Goal: Use online tool/utility: Utilize a website feature to perform a specific function

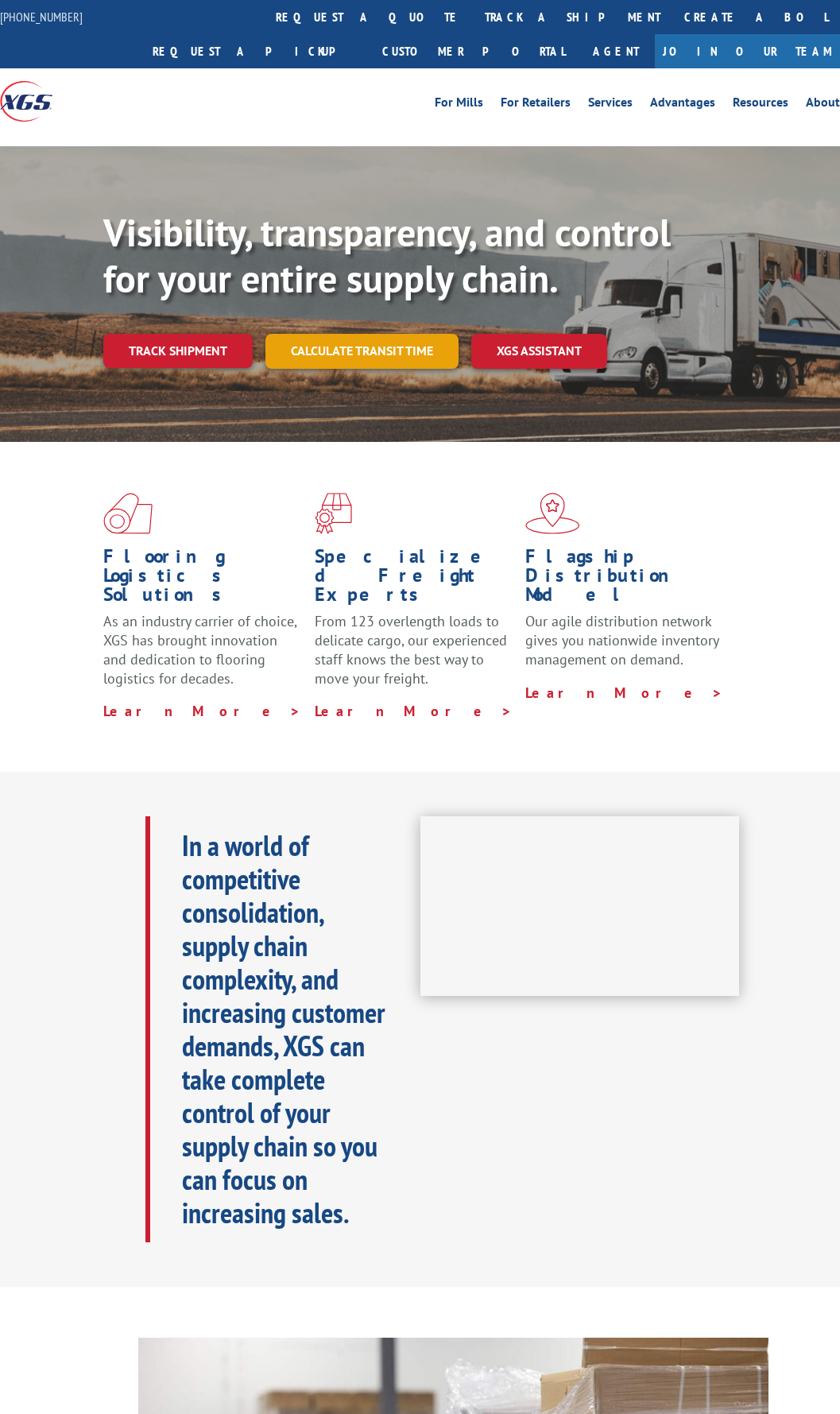
click at [370, 354] on link "Calculate transit time" at bounding box center [361, 350] width 193 height 34
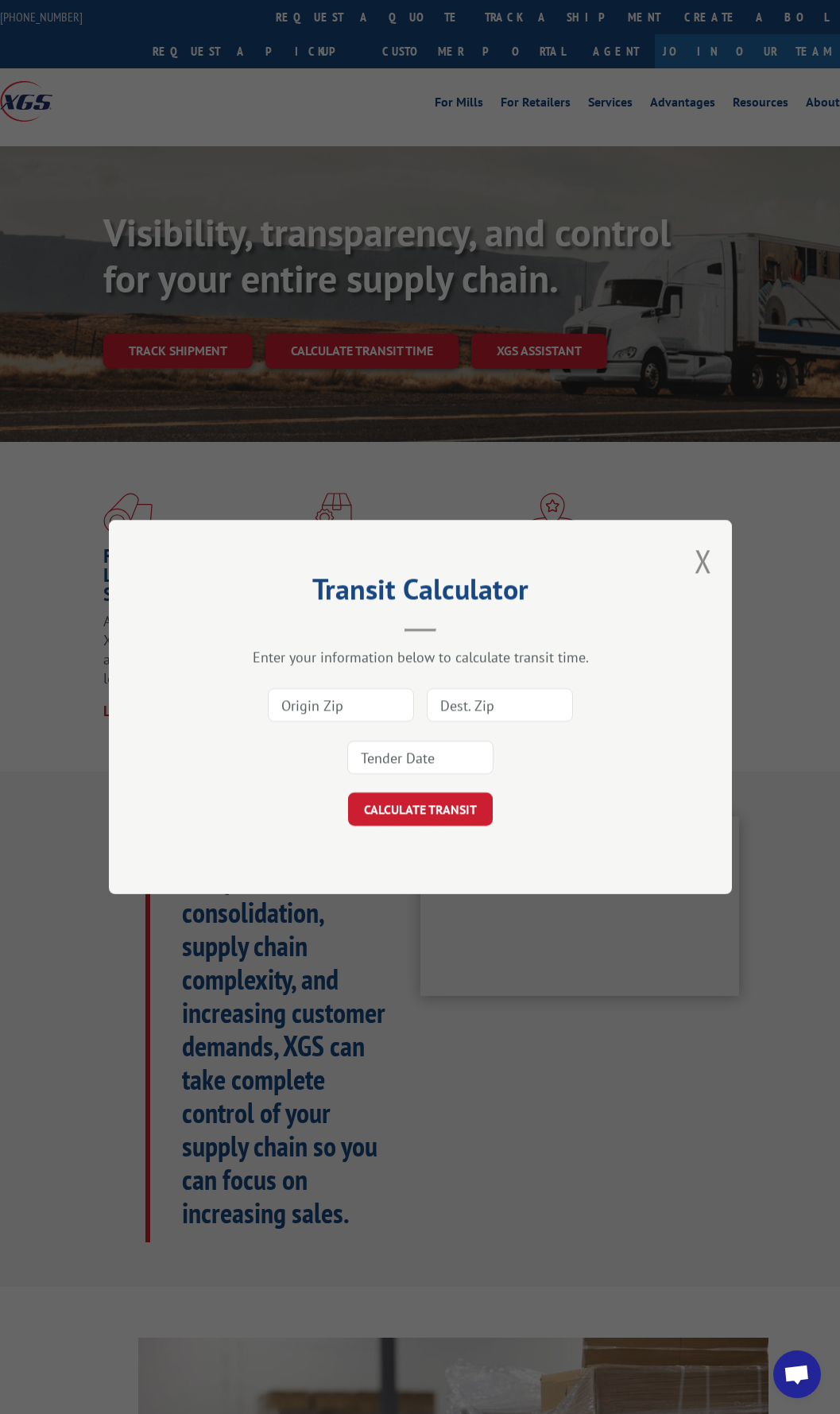
click at [348, 711] on input at bounding box center [341, 705] width 146 height 33
type input "30721"
type input "14150"
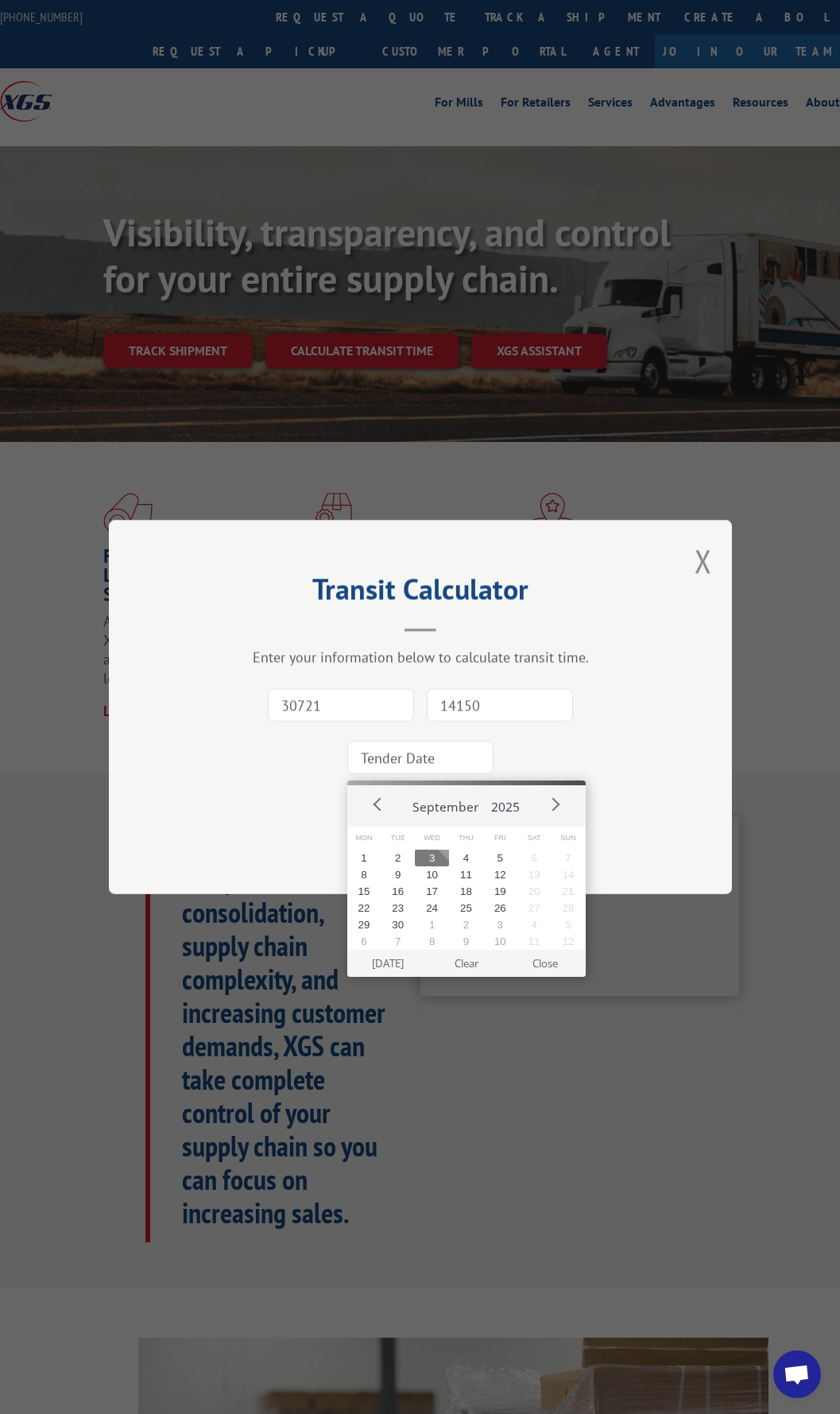
click at [429, 859] on button "3" at bounding box center [431, 858] width 34 height 17
type input "[DATE]"
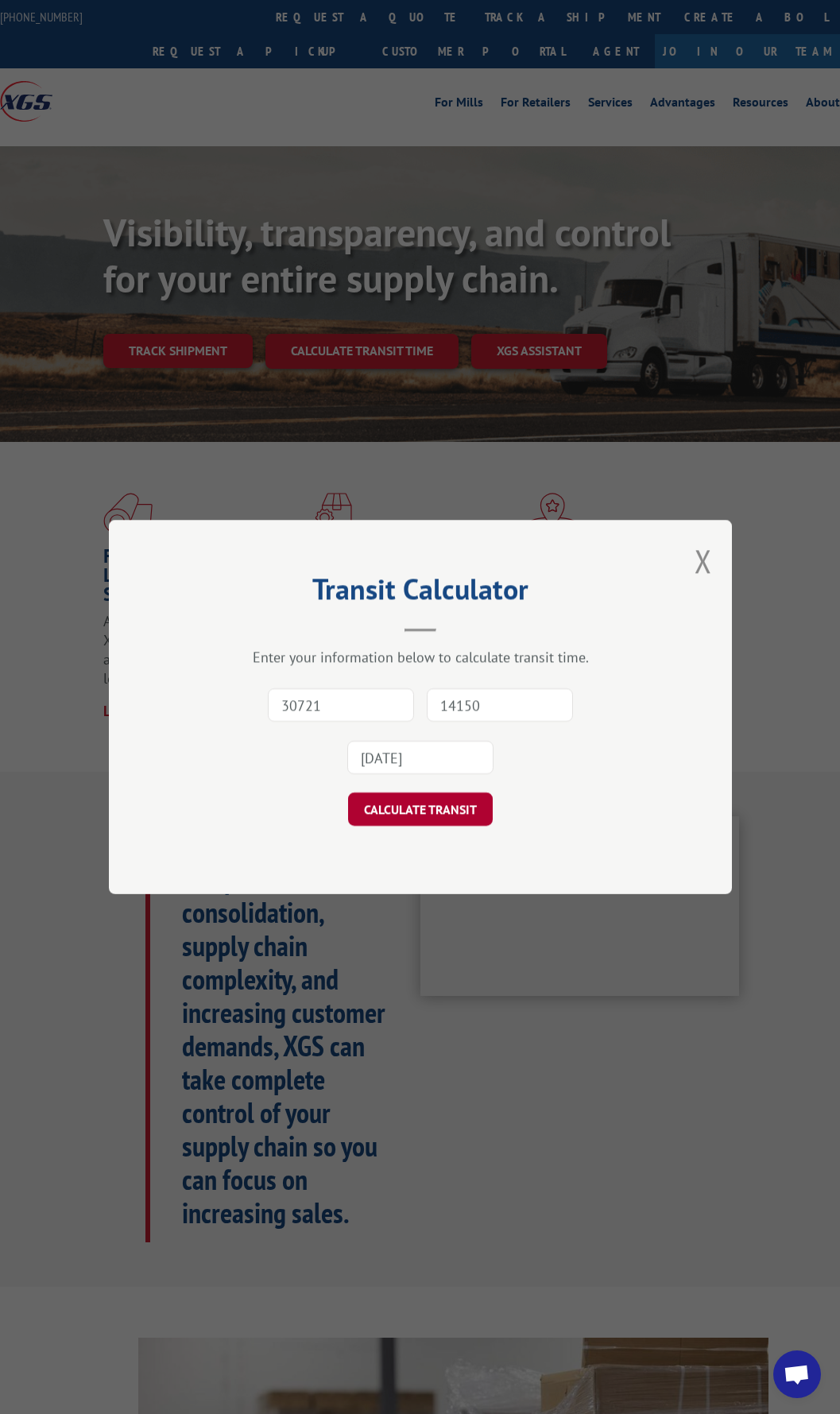
click at [408, 807] on button "CALCULATE TRANSIT" at bounding box center [420, 809] width 144 height 33
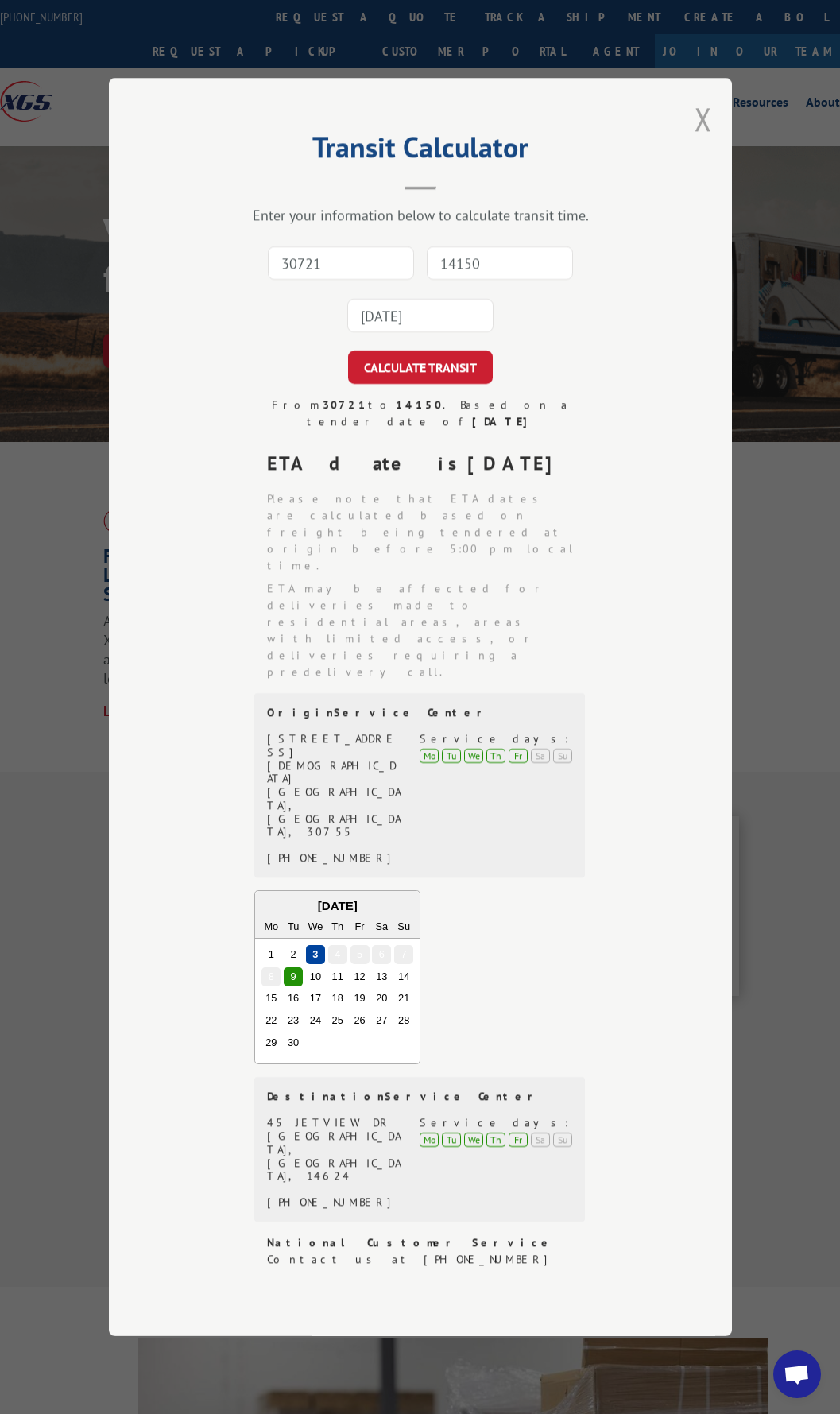
click at [695, 140] on button "Close modal" at bounding box center [703, 118] width 17 height 42
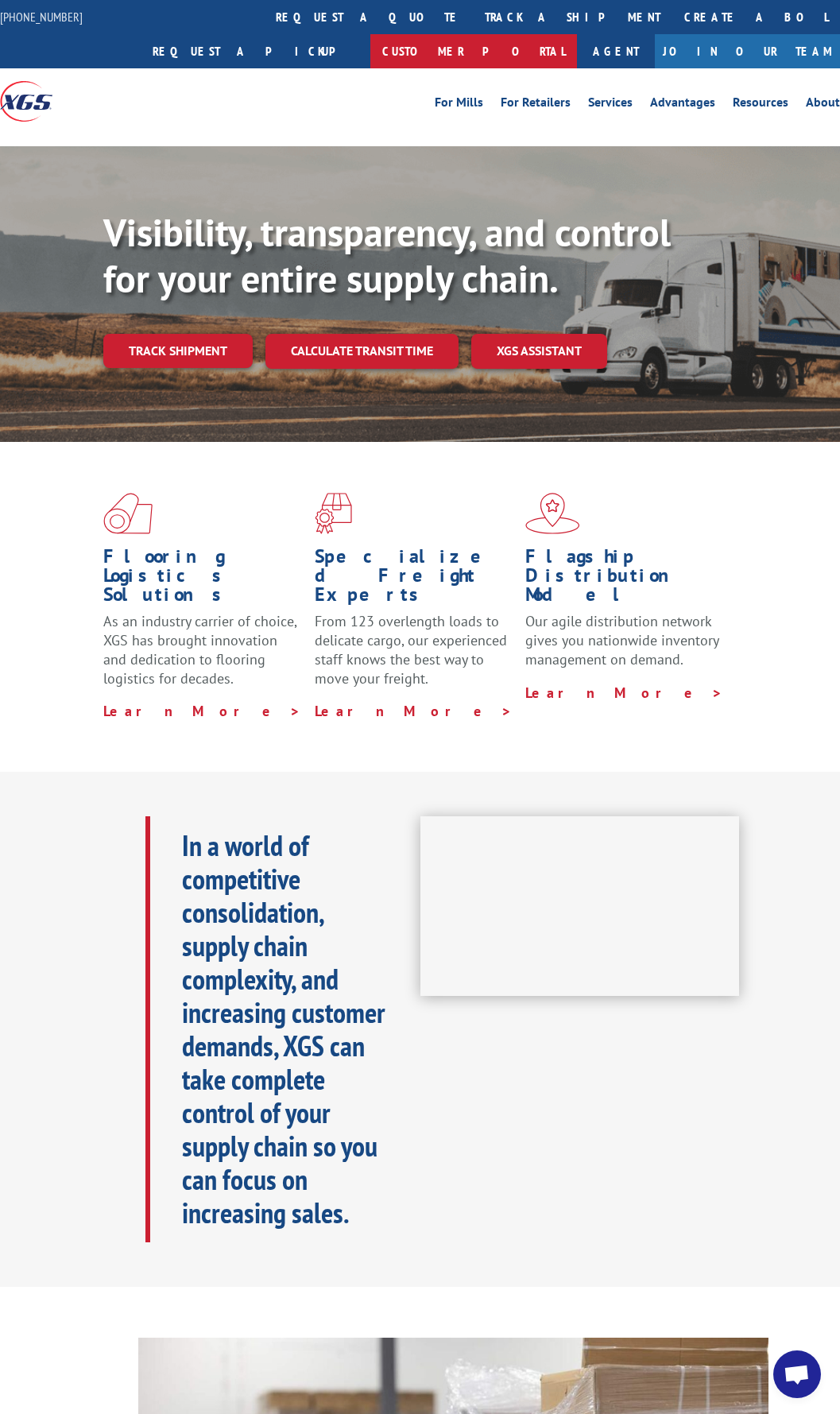
click at [577, 34] on link "Customer Portal" at bounding box center [473, 50] width 207 height 34
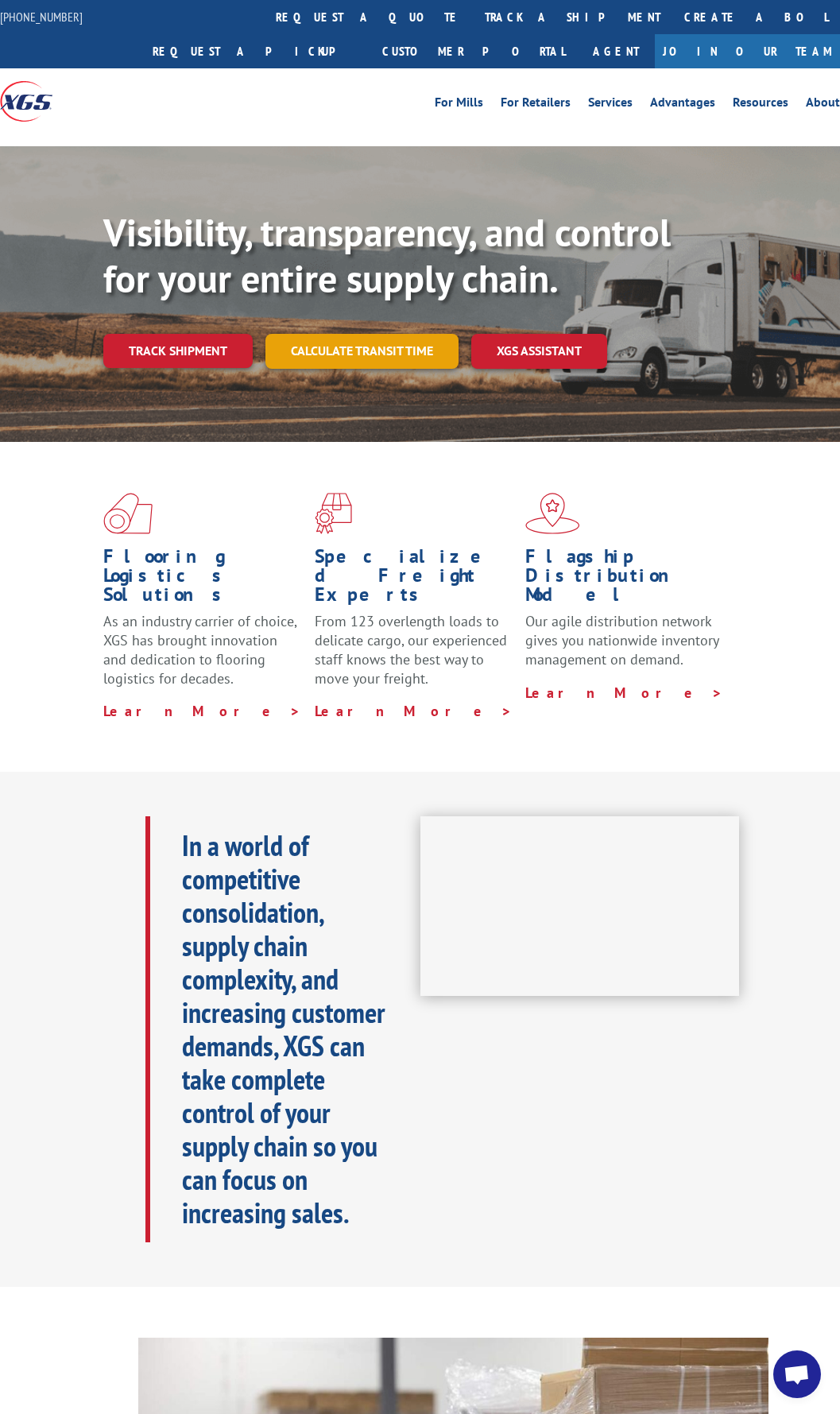
click at [373, 340] on link "Calculate transit time" at bounding box center [361, 350] width 193 height 34
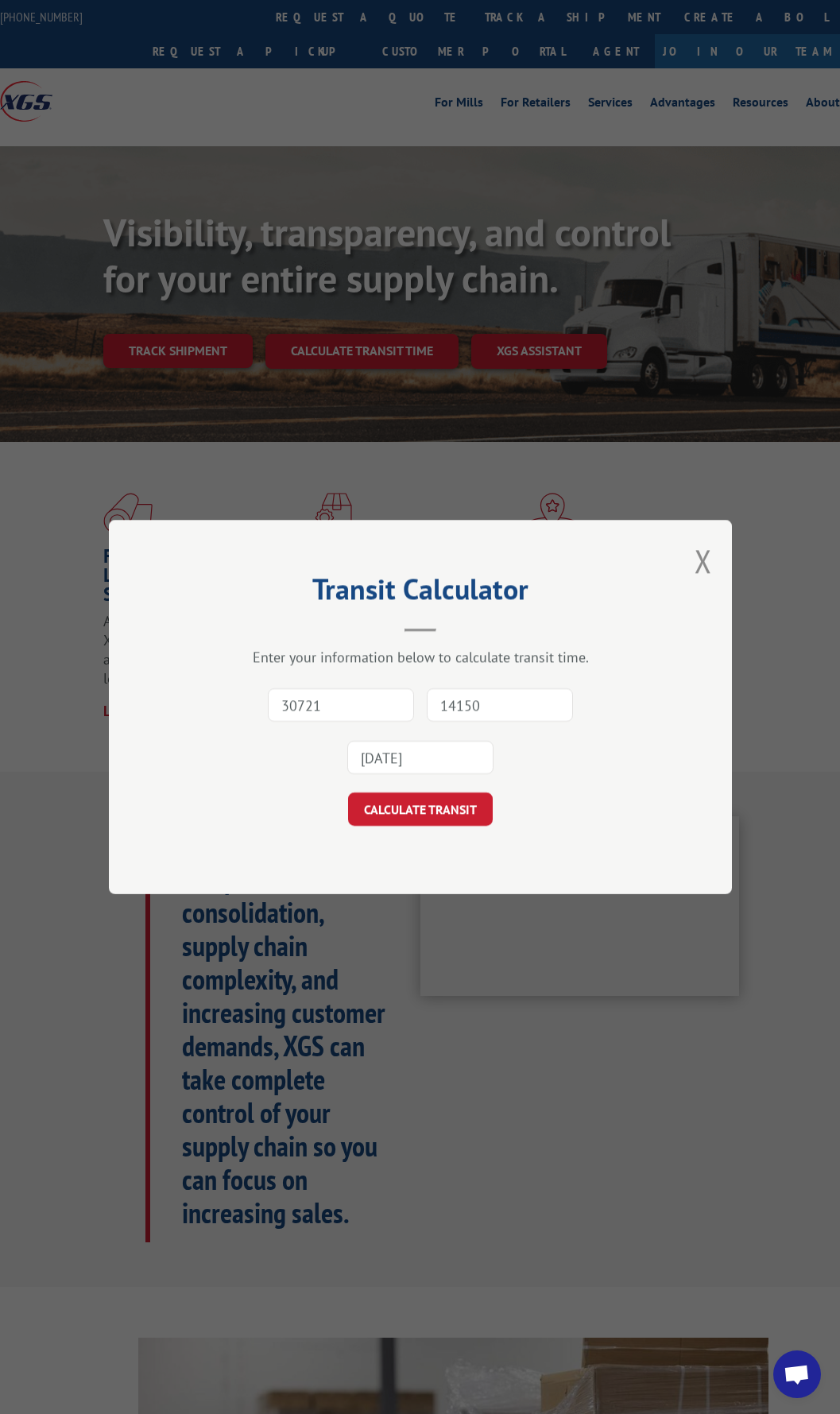
click at [335, 702] on input "30721" at bounding box center [341, 705] width 146 height 33
type input "30721"
type input "44125"
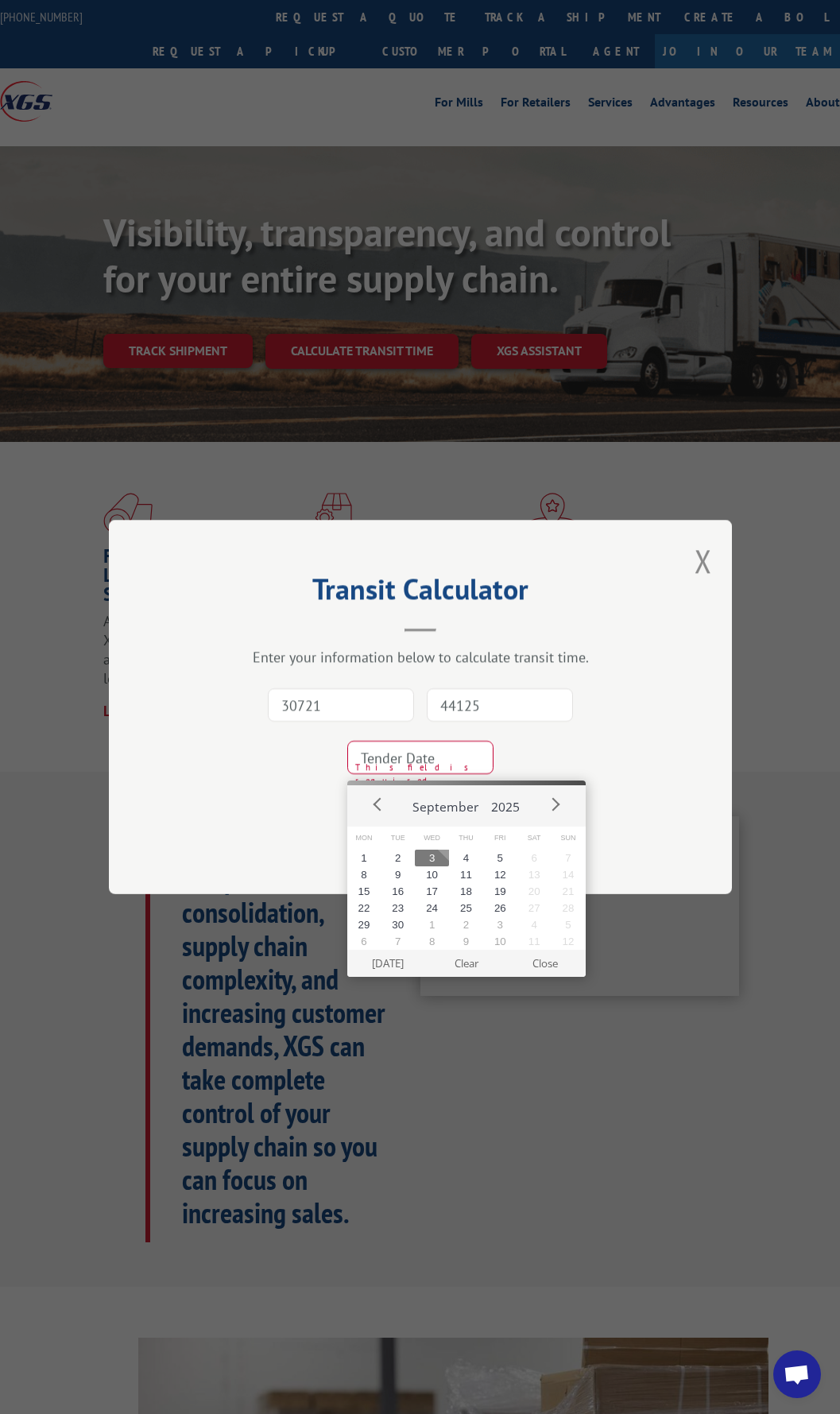
click at [435, 856] on button "3" at bounding box center [431, 858] width 34 height 17
type input "[DATE]"
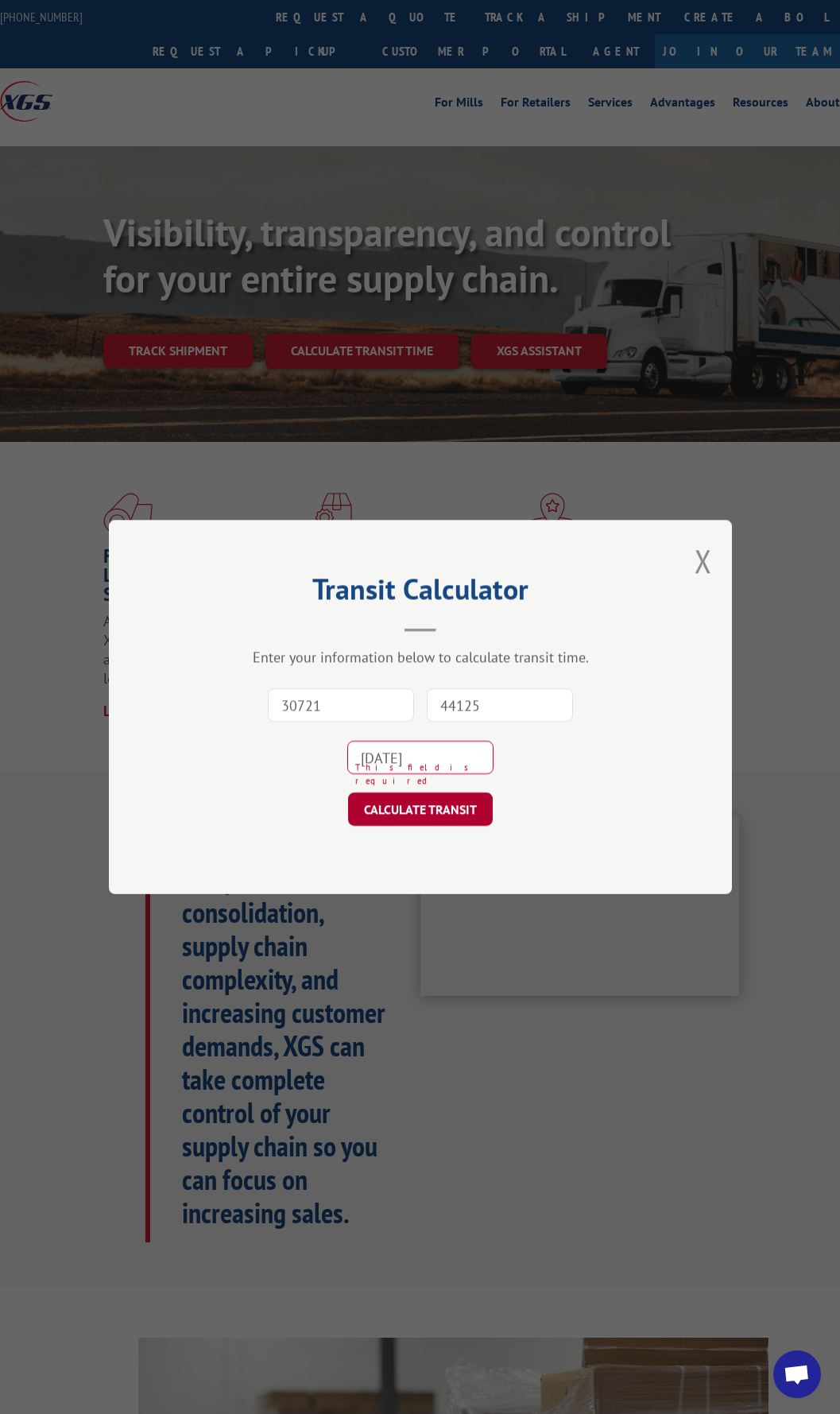
click at [424, 813] on button "CALCULATE TRANSIT" at bounding box center [420, 809] width 144 height 33
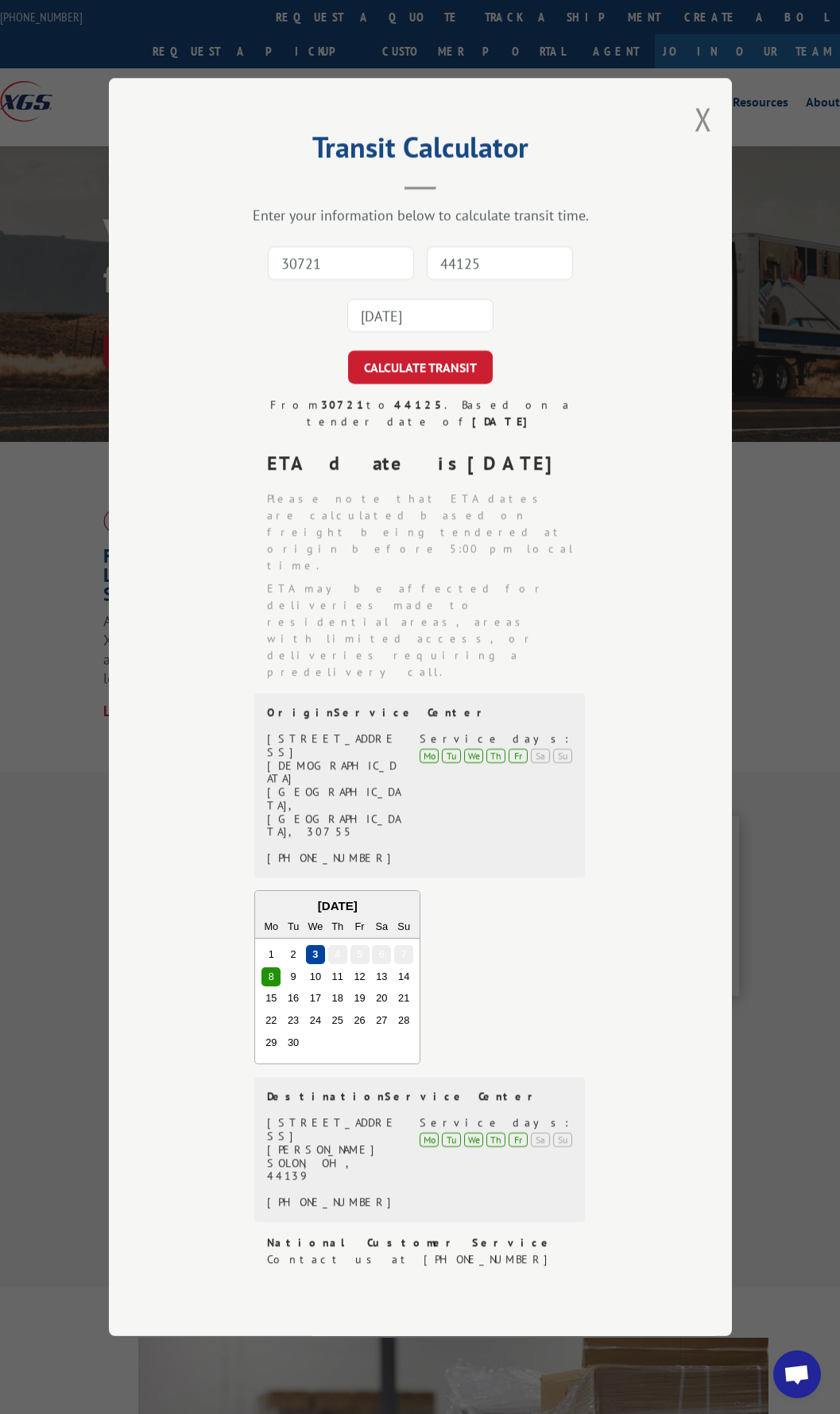
click at [350, 280] on input "30721" at bounding box center [341, 262] width 146 height 33
type input "30721"
type input "90248"
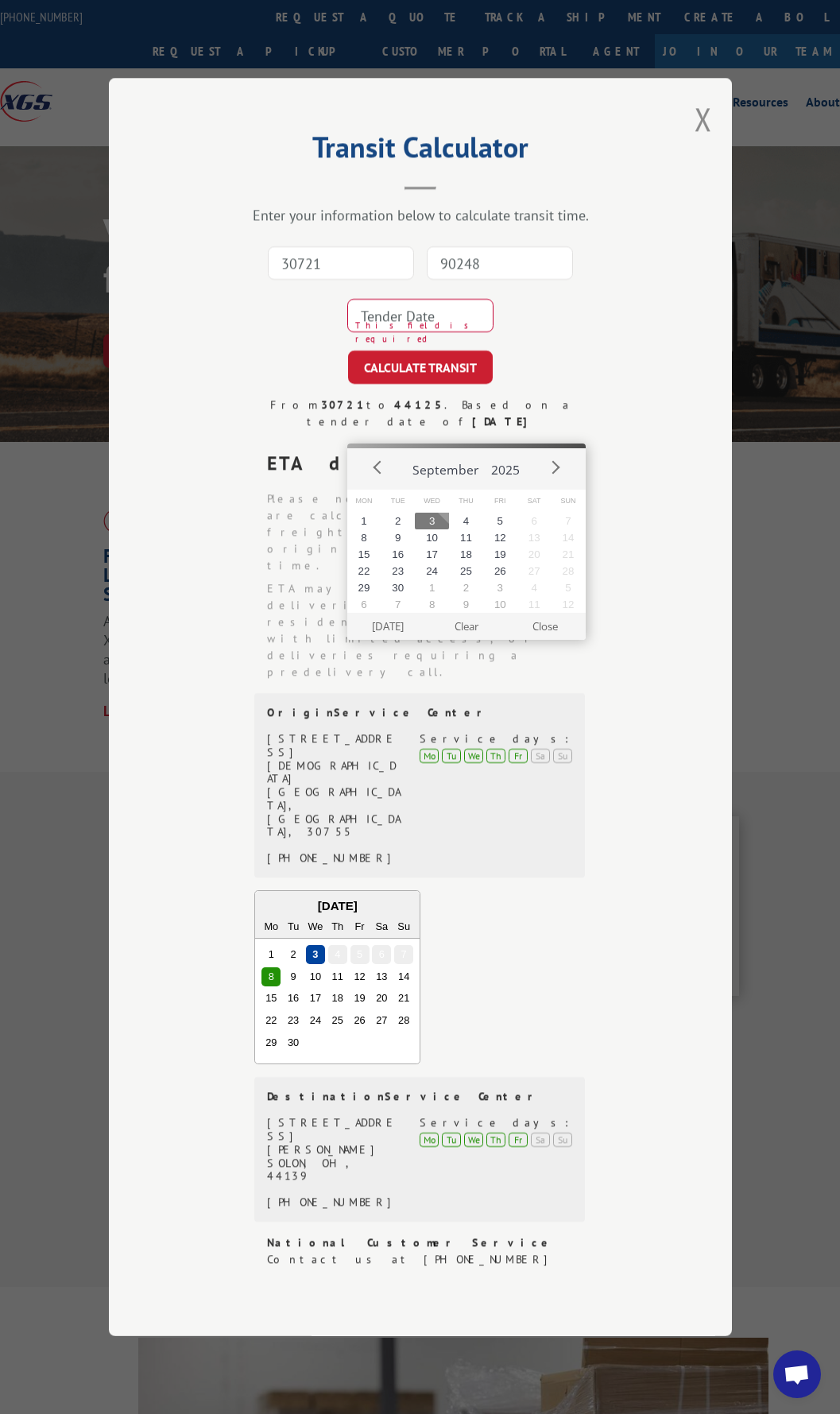
click at [440, 518] on button "3" at bounding box center [431, 521] width 34 height 17
type input "[DATE]"
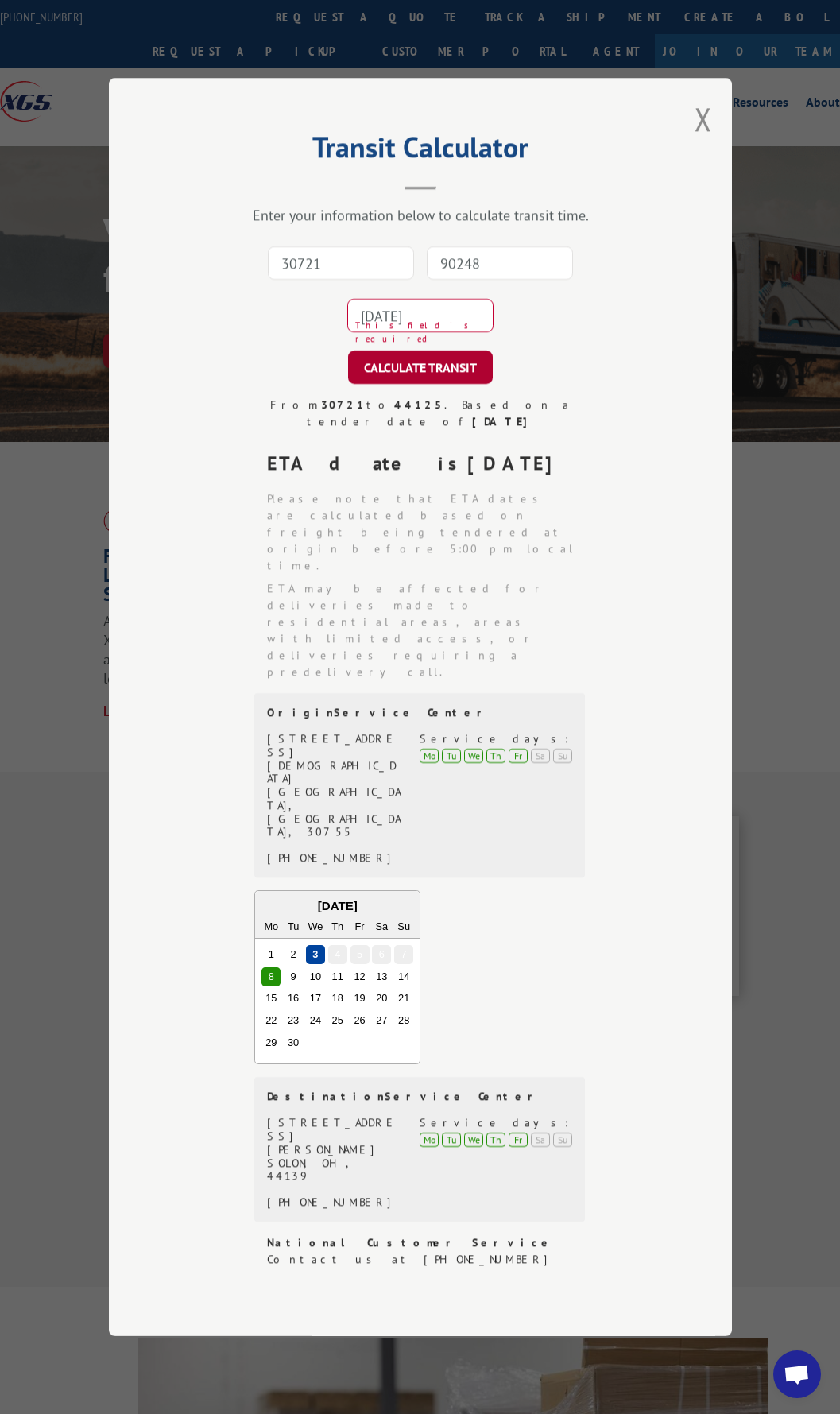
click at [421, 384] on button "CALCULATE TRANSIT" at bounding box center [420, 367] width 144 height 33
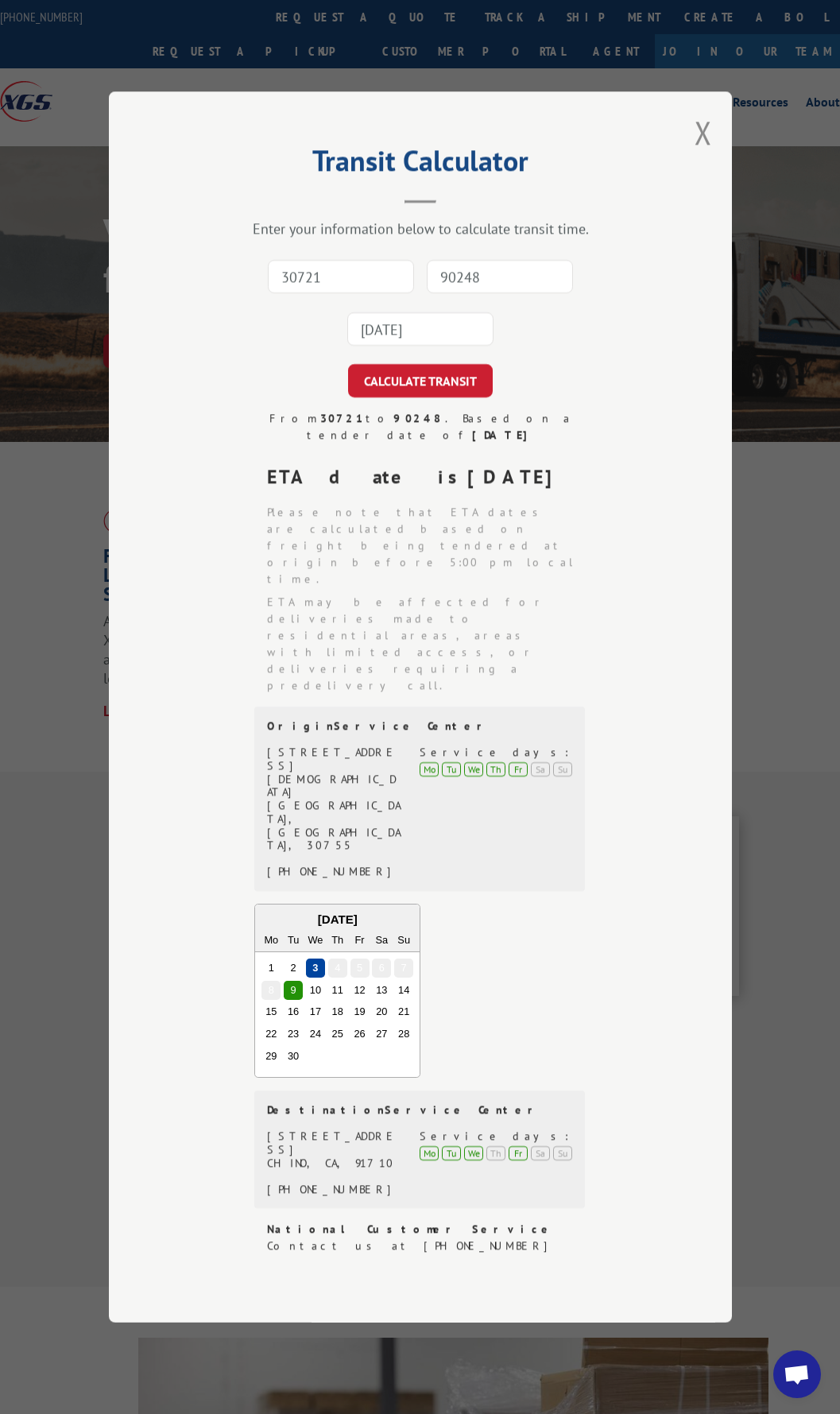
click at [348, 293] on input "30721" at bounding box center [341, 276] width 146 height 33
type input "30721"
type input "77045"
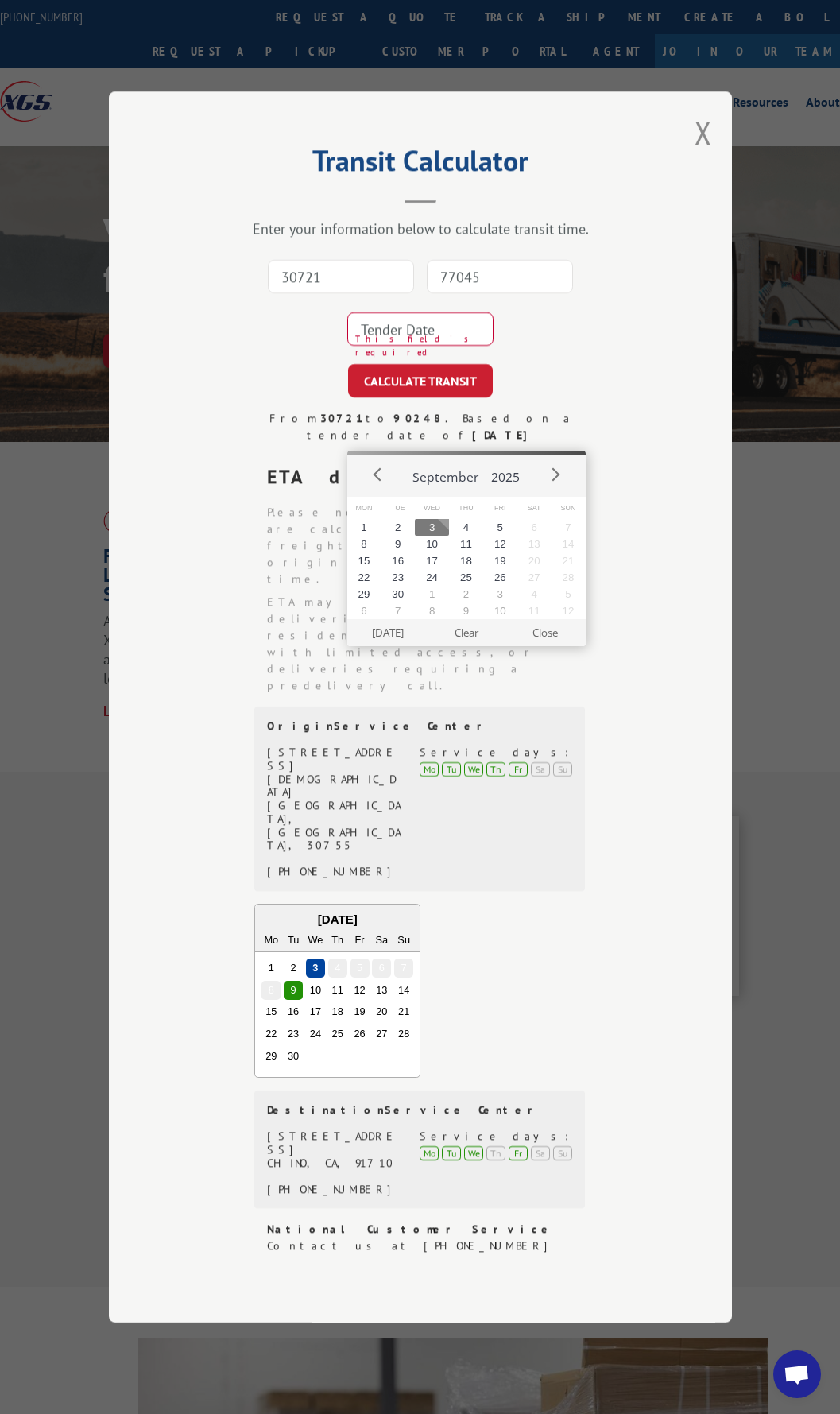
click at [439, 528] on button "3" at bounding box center [431, 527] width 34 height 17
type input "[DATE]"
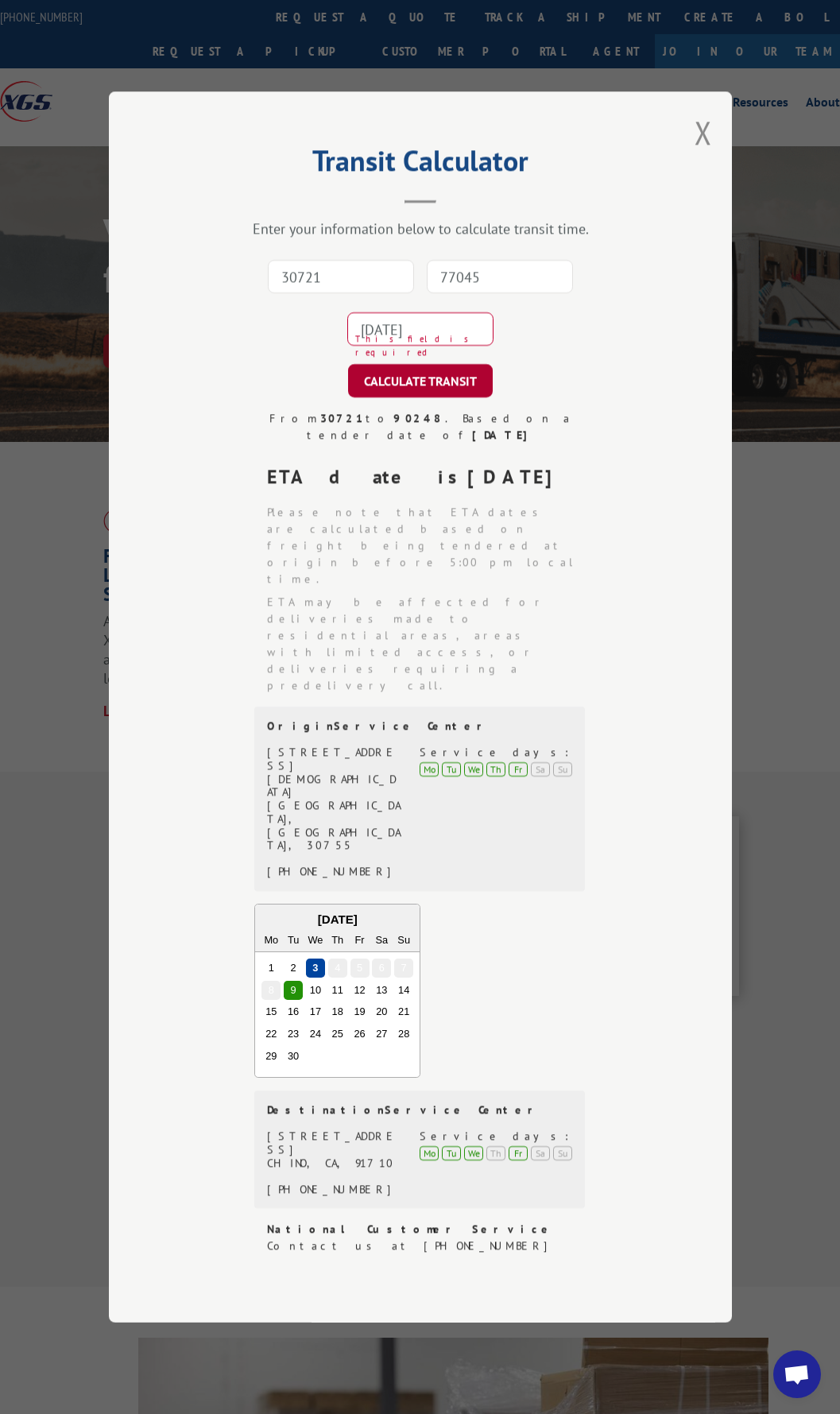
click at [414, 397] on button "CALCULATE TRANSIT" at bounding box center [420, 381] width 144 height 33
